Goal: Task Accomplishment & Management: Use online tool/utility

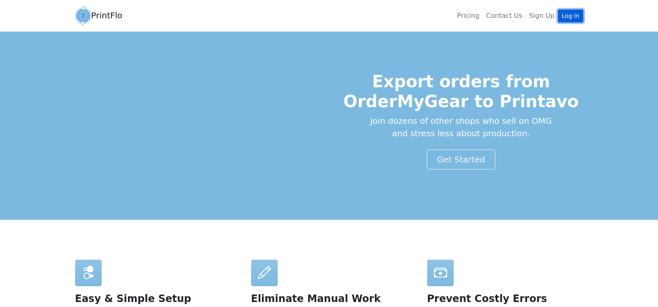
click at [562, 17] on link "Log In" at bounding box center [570, 16] width 25 height 13
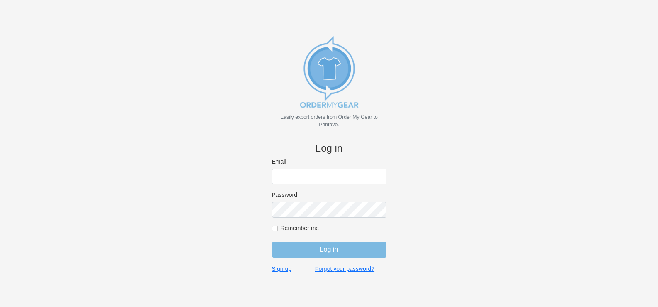
click at [361, 181] on input "Email" at bounding box center [329, 177] width 115 height 16
paste input "gino@cishirts.com"
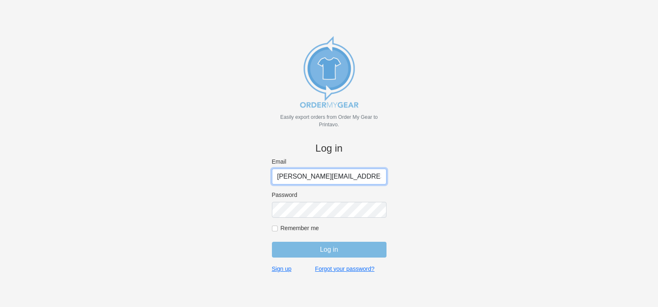
type input "gino@cishirts.com"
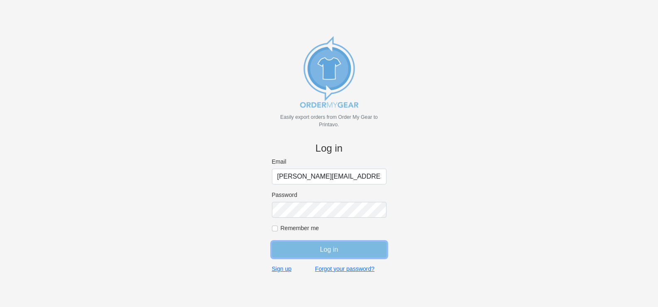
click at [322, 253] on input "Log in" at bounding box center [329, 250] width 115 height 16
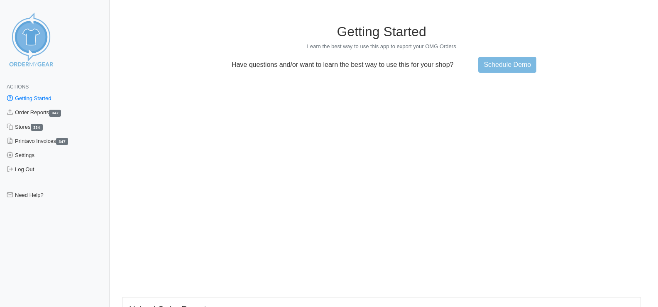
click at [597, 58] on div "Have questions and/or want to learn the best way to use this for your shop? Sch…" at bounding box center [381, 65] width 529 height 16
click at [210, 48] on p "Learn the best way to use this app to export your OMG Orders" at bounding box center [381, 46] width 519 height 7
click at [27, 128] on link "Stores 334" at bounding box center [55, 127] width 110 height 14
click at [31, 117] on link "Order Reports 347" at bounding box center [55, 112] width 110 height 14
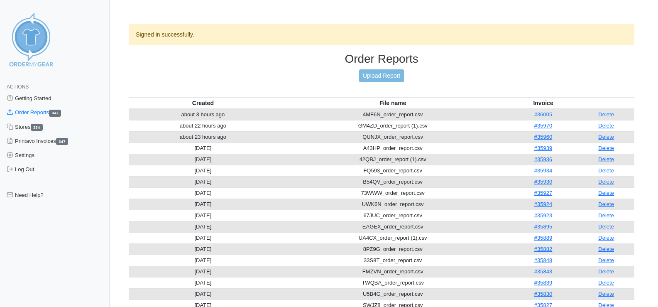
click at [363, 83] on div "Order Reports Upload Report" at bounding box center [382, 74] width 506 height 45
click at [373, 76] on link "Upload Report" at bounding box center [381, 75] width 45 height 13
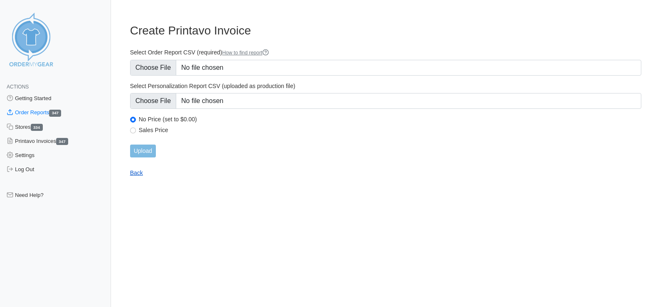
click at [138, 174] on link "Back" at bounding box center [136, 172] width 13 height 7
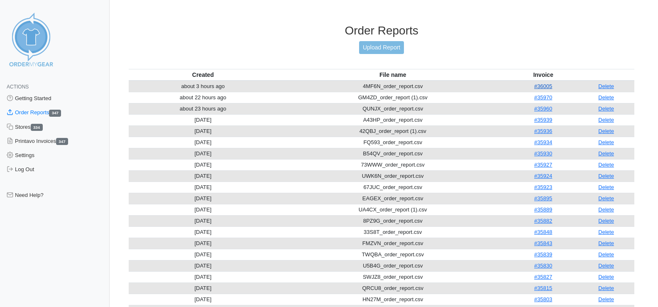
click at [545, 88] on link "#36005" at bounding box center [544, 86] width 18 height 6
drag, startPoint x: 493, startPoint y: 87, endPoint x: 486, endPoint y: 87, distance: 7.5
click at [486, 87] on tr "about 3 hours ago 4MF6N_order_report.csv #36005 Delete" at bounding box center [382, 87] width 506 height 12
copy tr "#36005"
